Goal: Transaction & Acquisition: Subscribe to service/newsletter

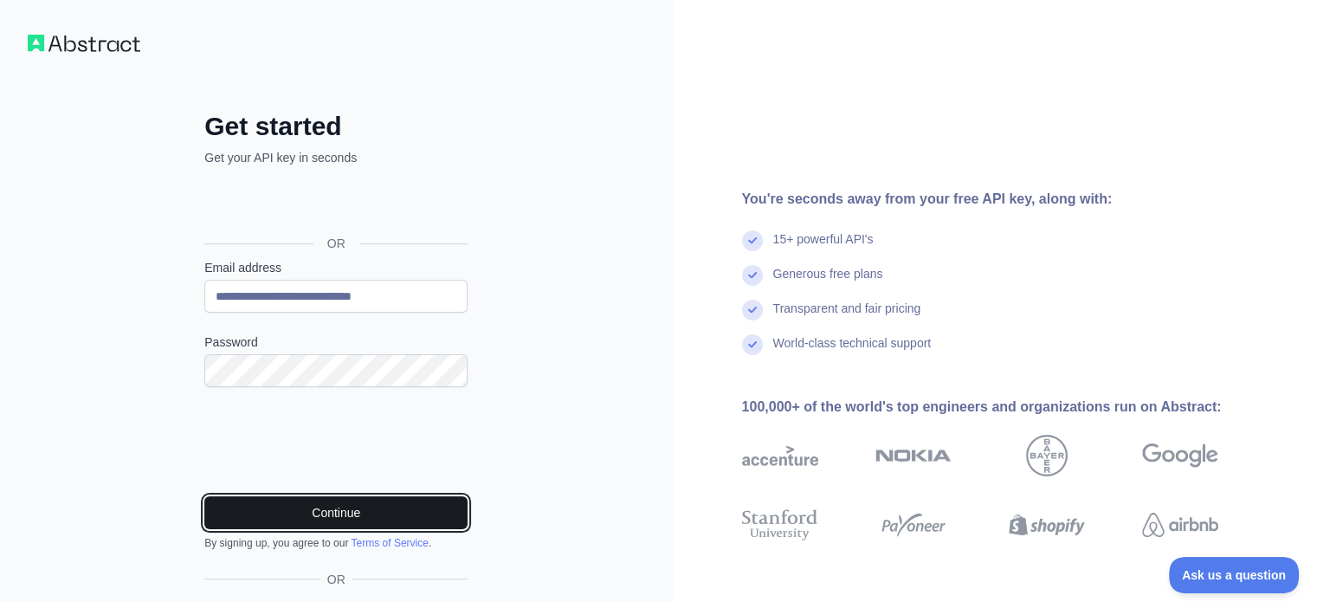
click at [256, 516] on button "Continue" at bounding box center [335, 512] width 263 height 33
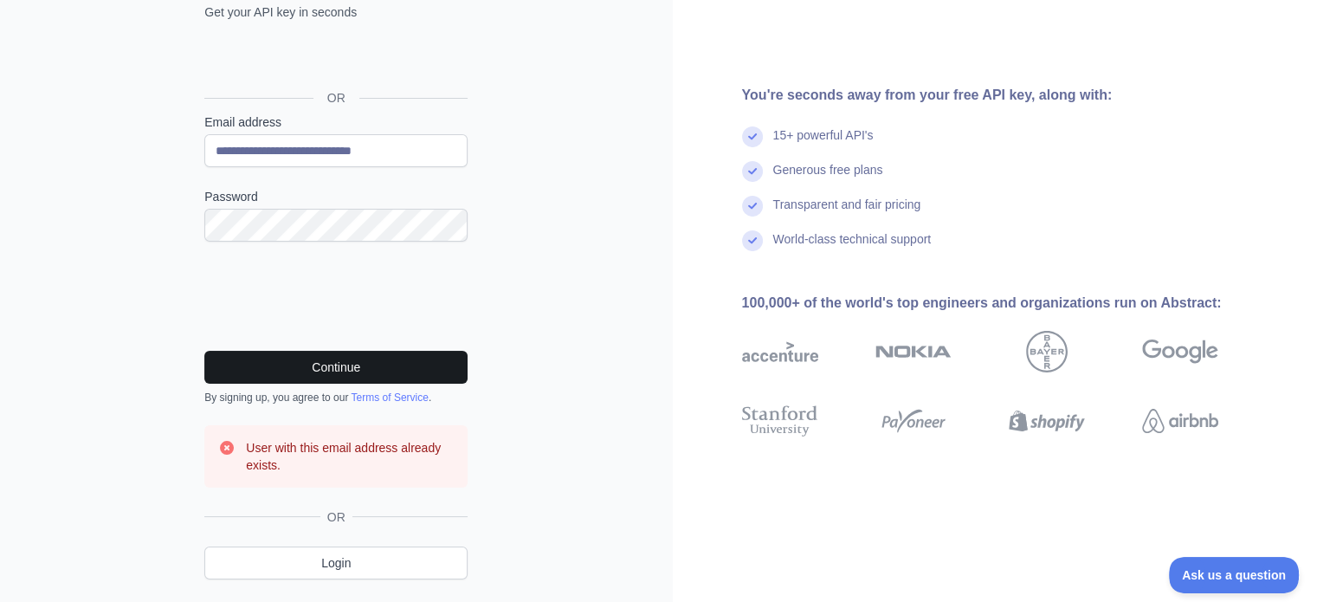
scroll to position [190, 0]
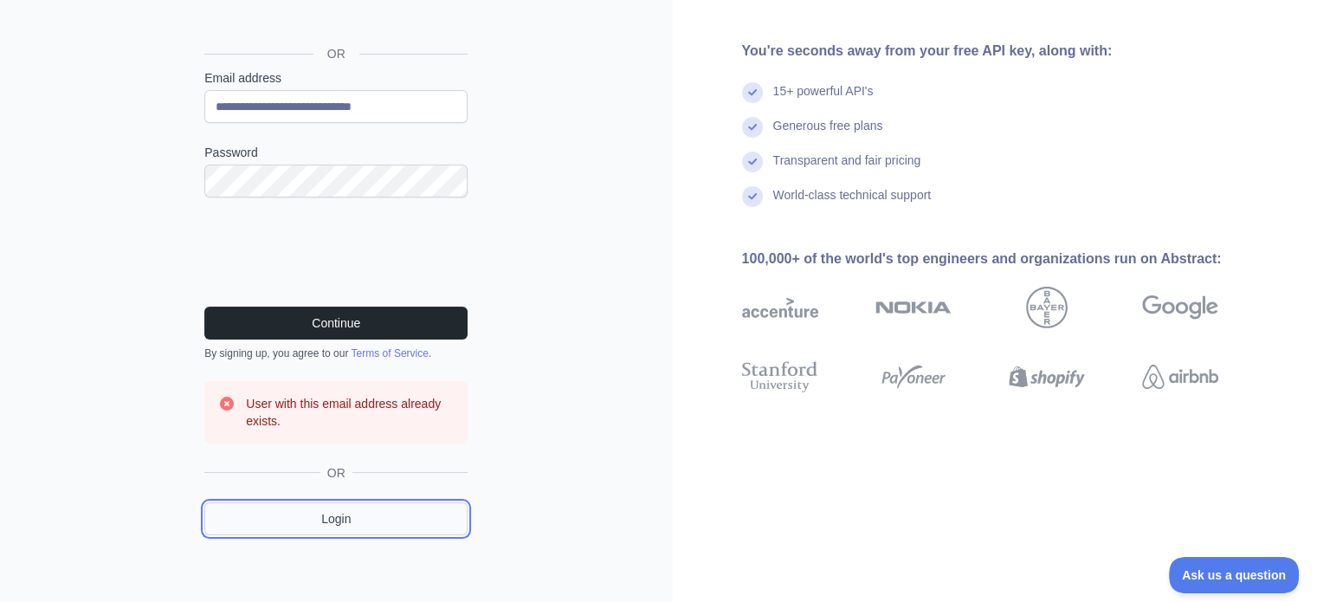
click at [338, 518] on link "Login" at bounding box center [335, 518] width 263 height 33
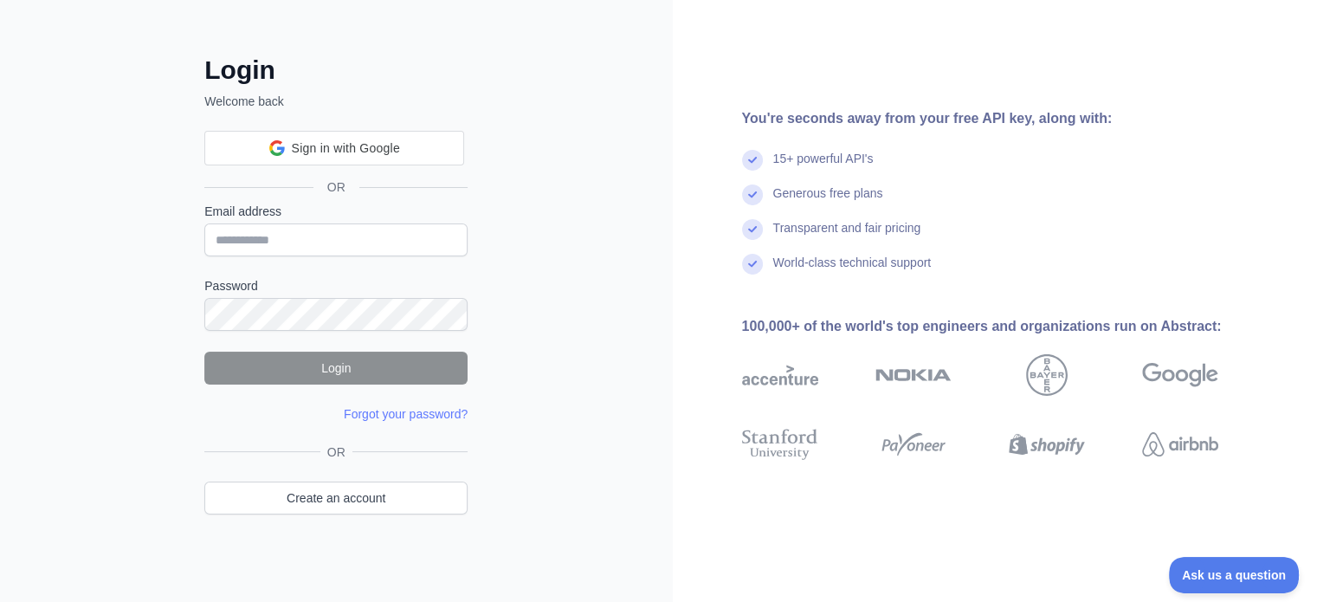
scroll to position [56, 0]
click at [267, 228] on input "Email address" at bounding box center [335, 239] width 263 height 33
type input "**********"
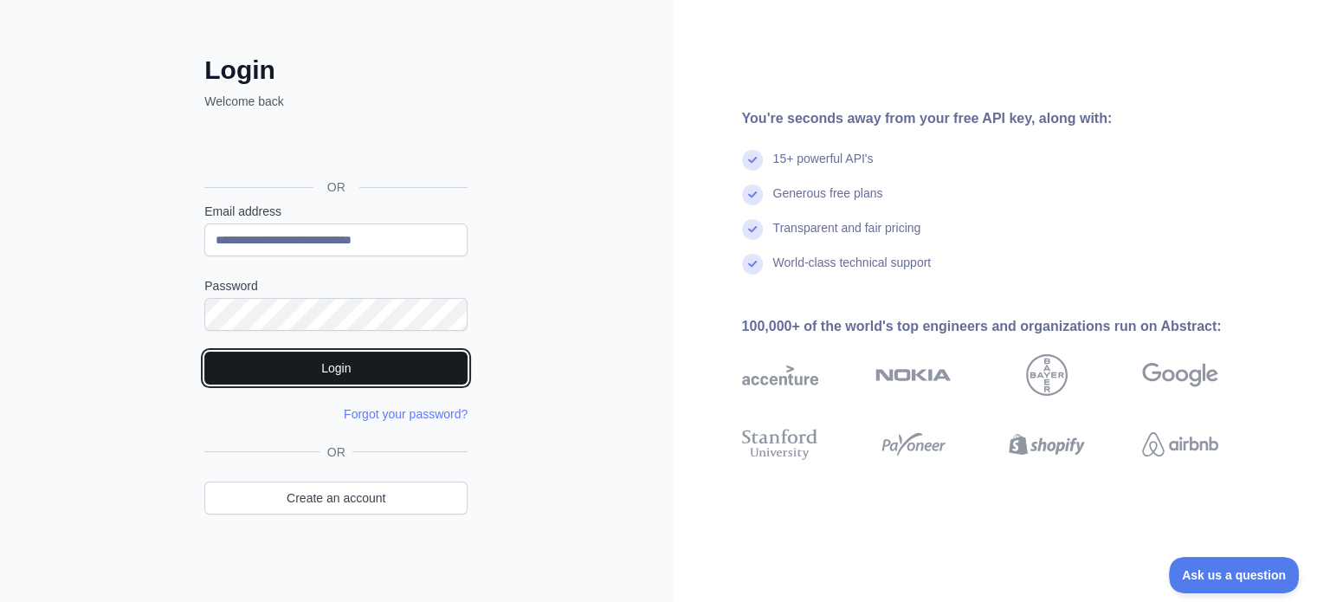
click at [322, 362] on button "Login" at bounding box center [335, 367] width 263 height 33
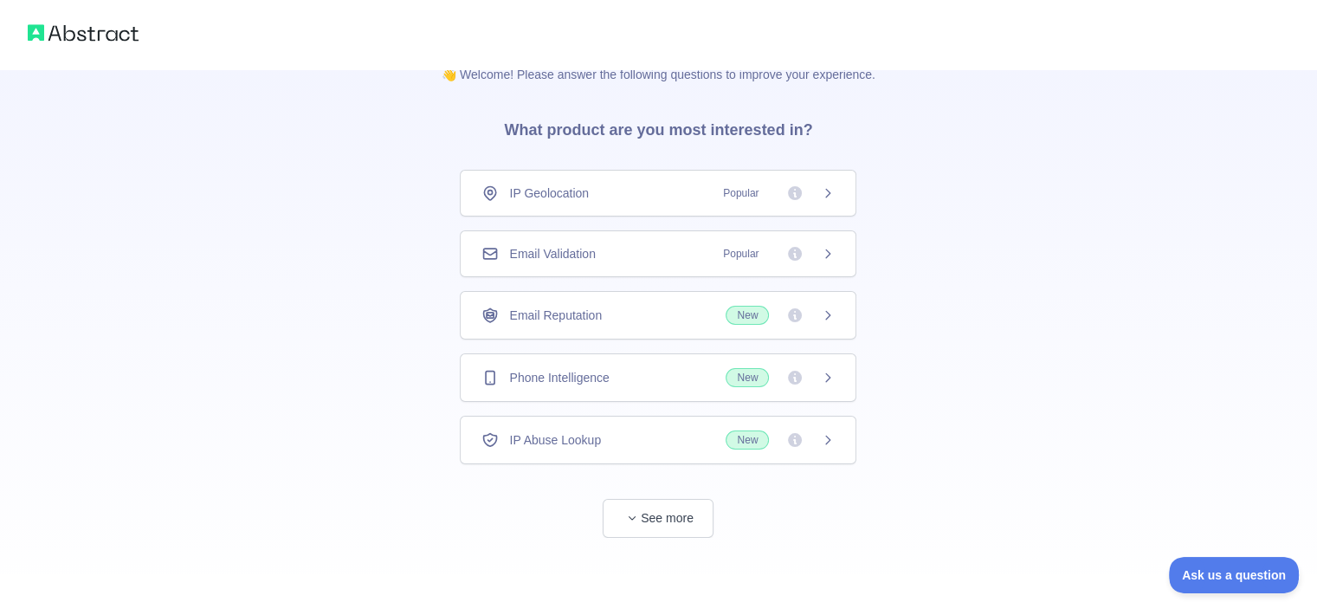
scroll to position [33, 0]
click at [647, 513] on button "See more" at bounding box center [657, 516] width 111 height 39
click at [859, 584] on div at bounding box center [658, 588] width 1317 height 28
click at [852, 589] on div at bounding box center [658, 588] width 1317 height 28
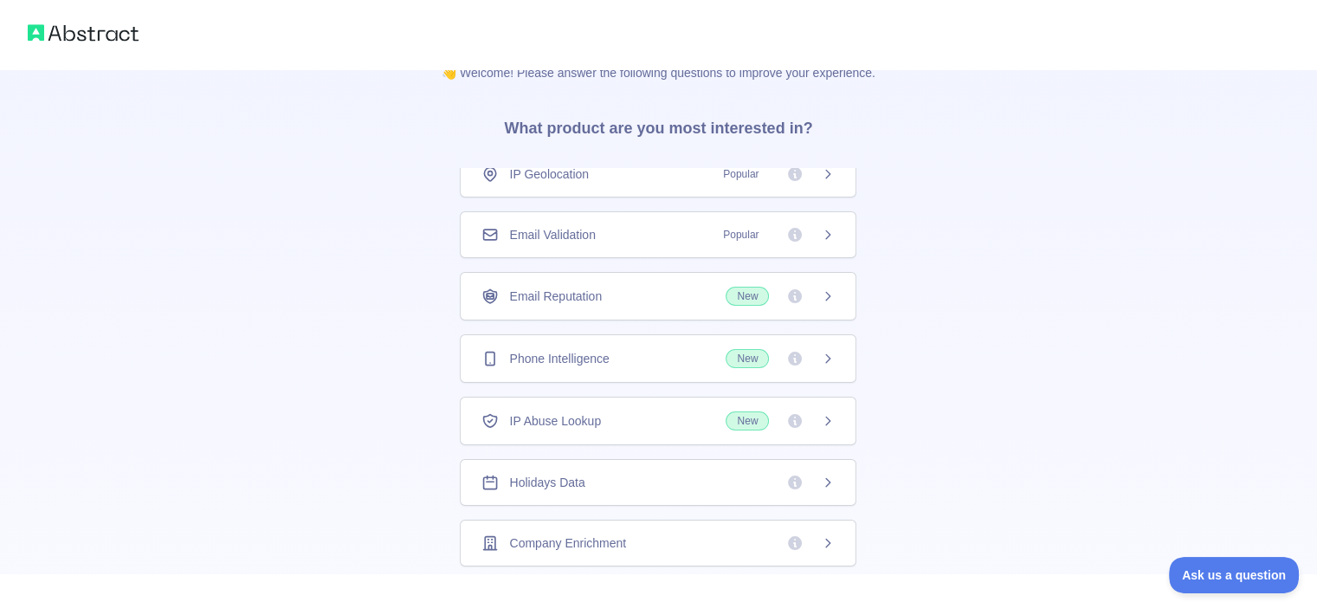
scroll to position [0, 0]
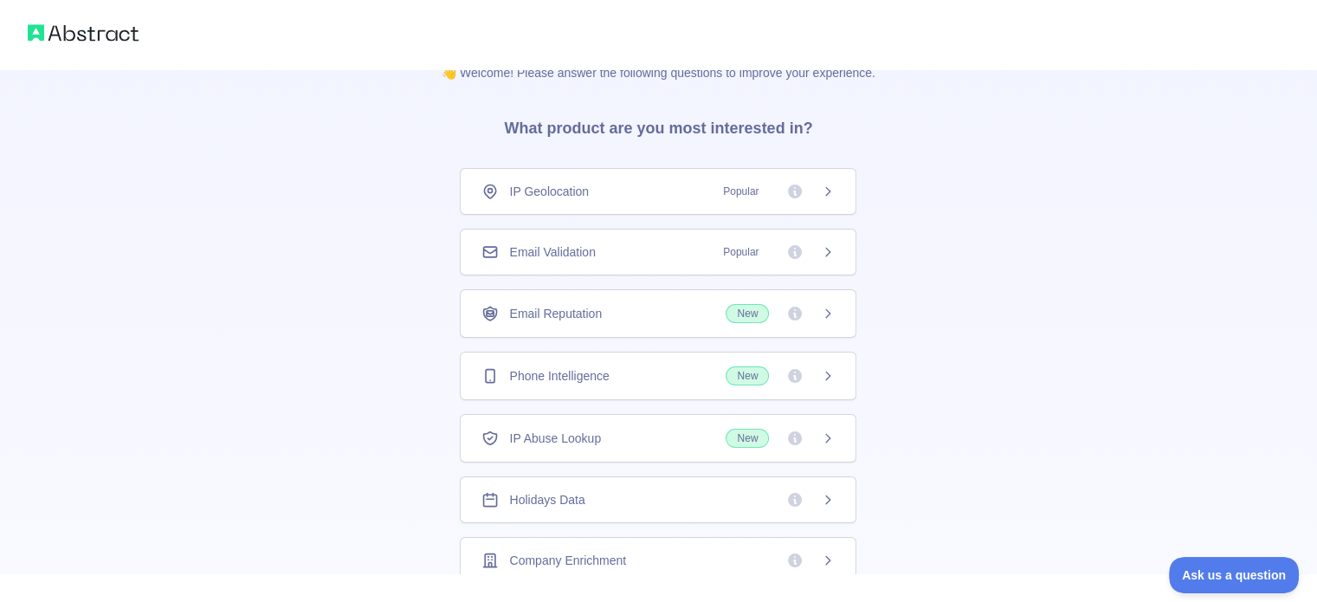
click at [827, 373] on icon at bounding box center [828, 376] width 14 height 14
